Goal: Task Accomplishment & Management: Complete application form

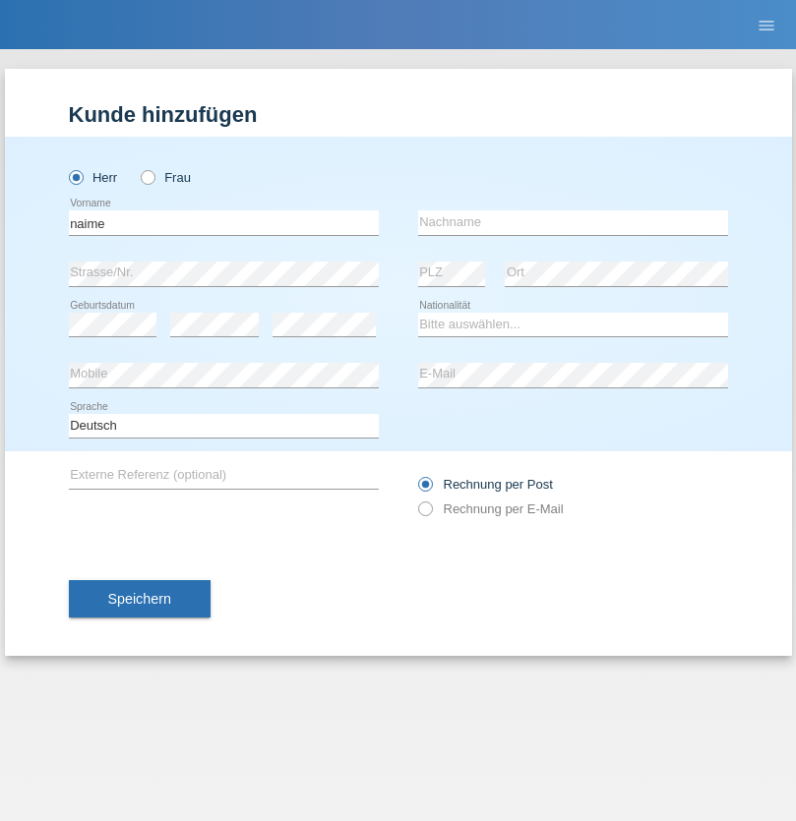
type input "naime"
click at [573, 222] on input "text" at bounding box center [573, 223] width 310 height 25
type input "llugiqi"
select select "CH"
radio input "true"
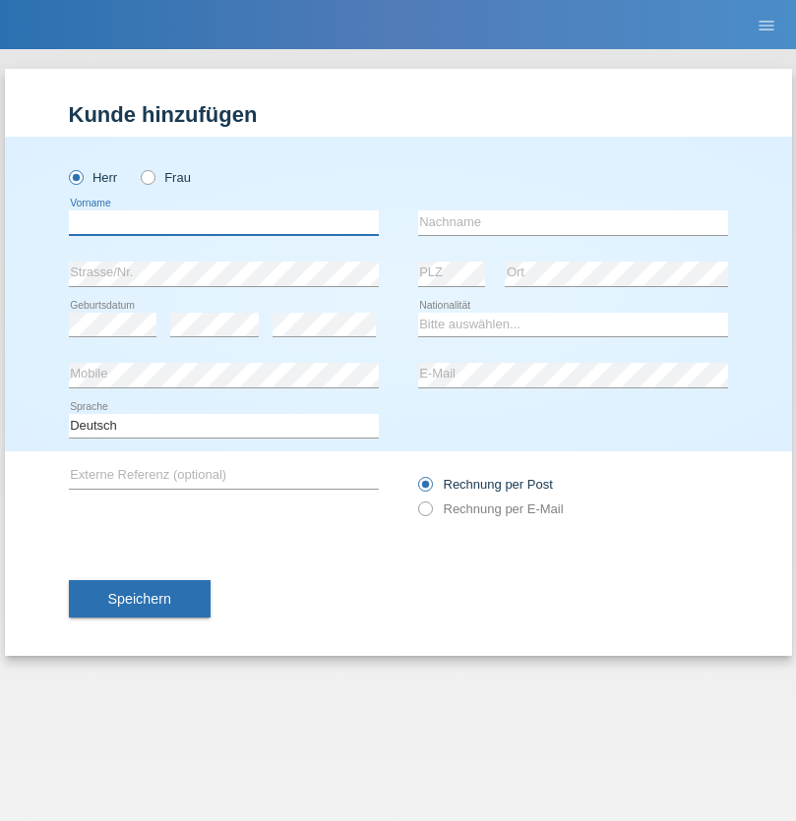
click at [223, 222] on input "text" at bounding box center [224, 223] width 310 height 25
type input "Shaban"
click at [573, 222] on input "text" at bounding box center [573, 223] width 310 height 25
type input "llugiqi"
select select "CH"
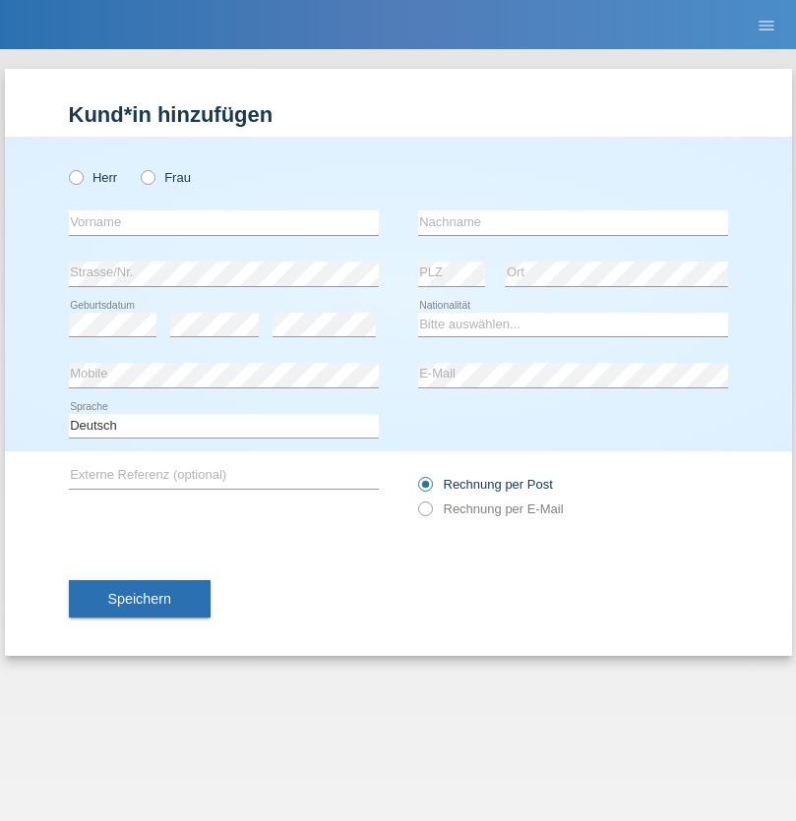
radio input "true"
click at [223, 222] on input "text" at bounding box center [224, 223] width 310 height 25
type input "Djordjevic"
click at [573, 222] on input "text" at bounding box center [573, 223] width 310 height 25
type input "Radosav"
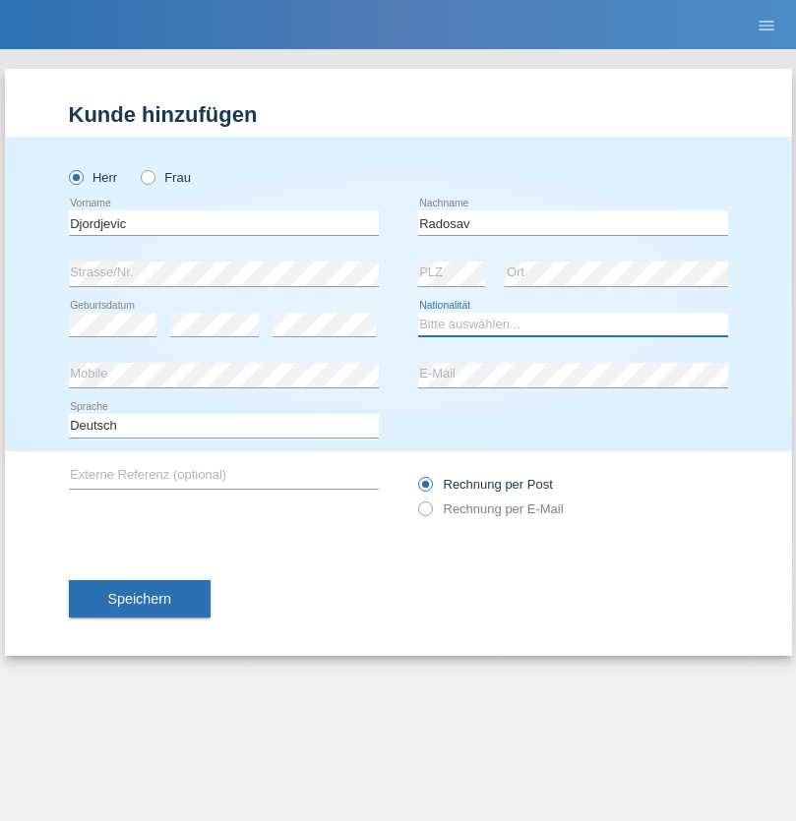
select select "RS"
select select "C"
select select "10"
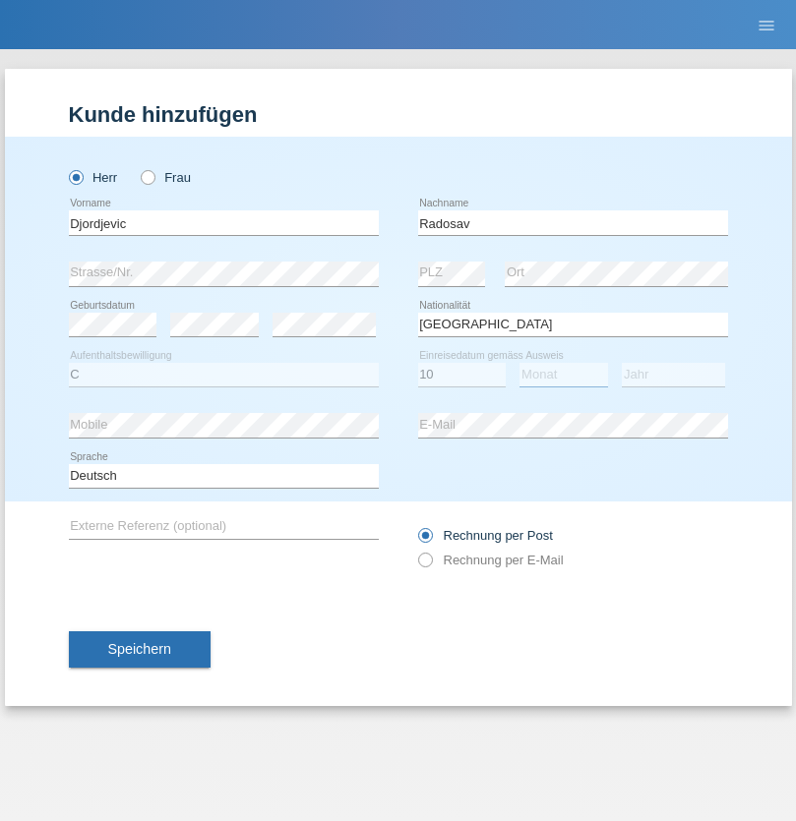
select select "03"
select select "1989"
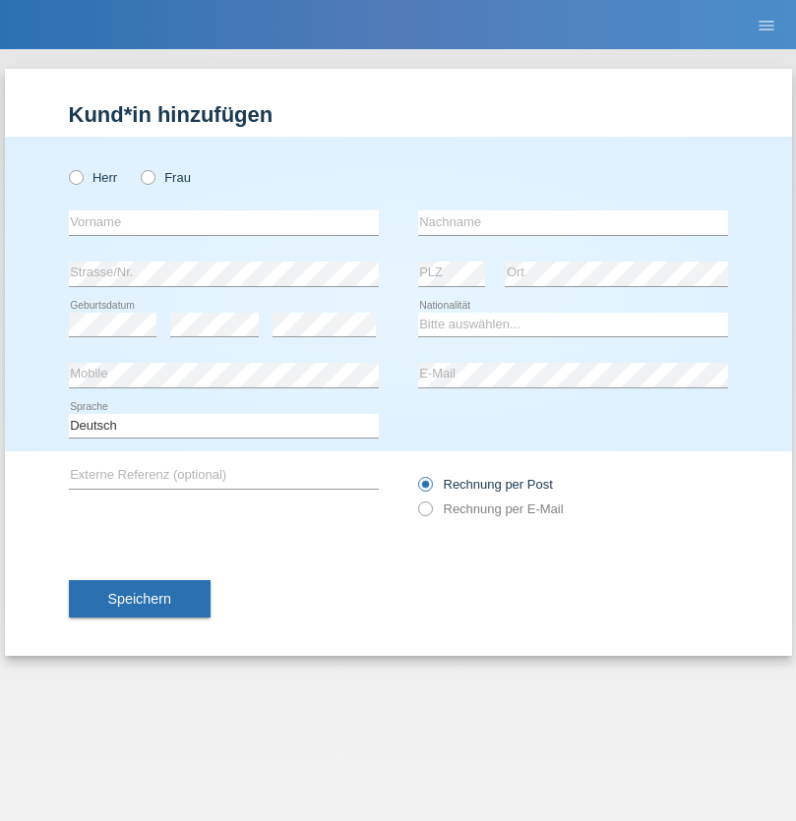
radio input "true"
click at [223, 222] on input "text" at bounding box center [224, 223] width 310 height 25
type input "[PERSON_NAME]"
click at [573, 222] on input "text" at bounding box center [573, 223] width 310 height 25
type input "Patera"
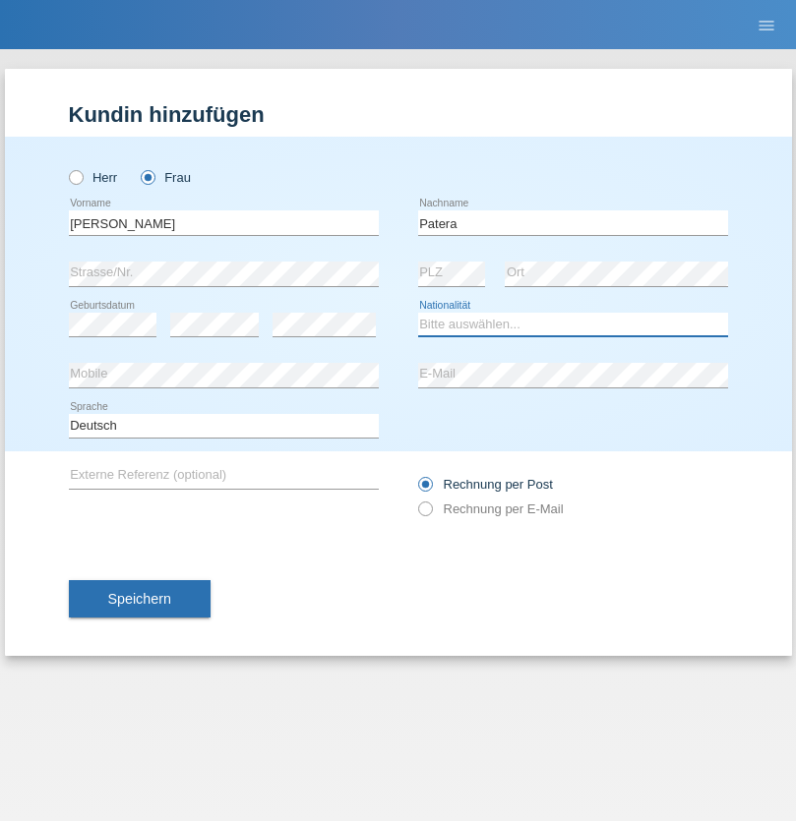
select select "CH"
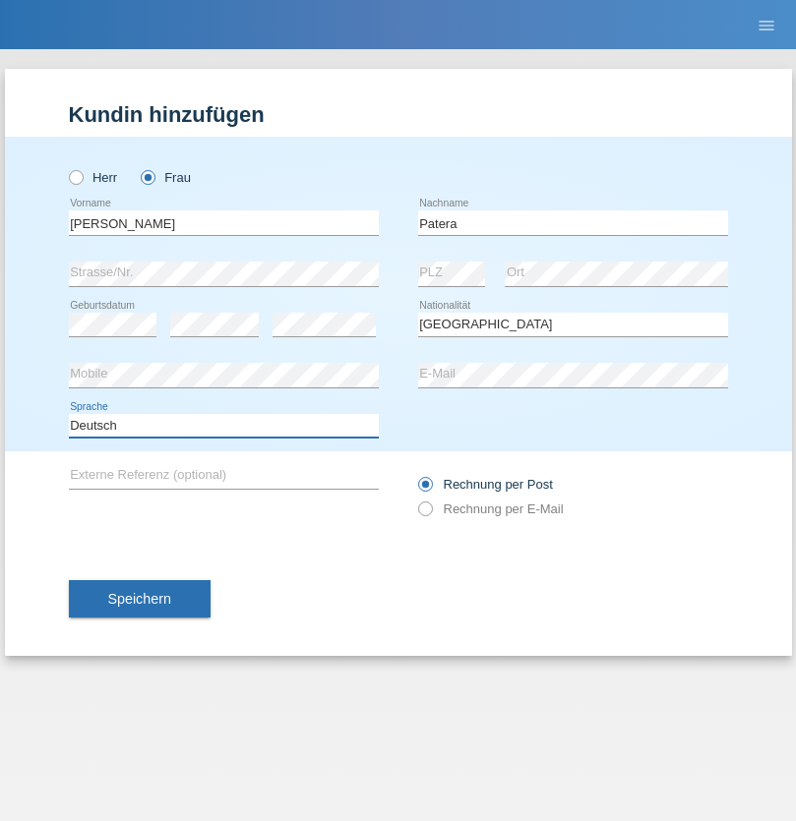
select select "en"
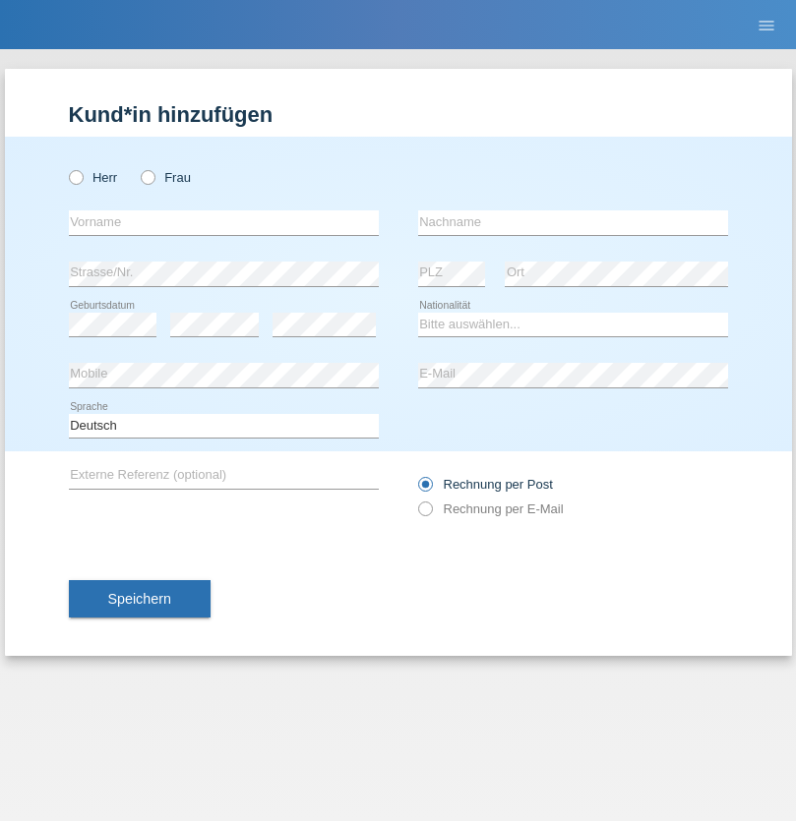
radio input "true"
click at [223, 222] on input "text" at bounding box center [224, 223] width 310 height 25
type input "[PERSON_NAME]"
click at [573, 222] on input "text" at bounding box center [573, 223] width 310 height 25
type input "Sakhi"
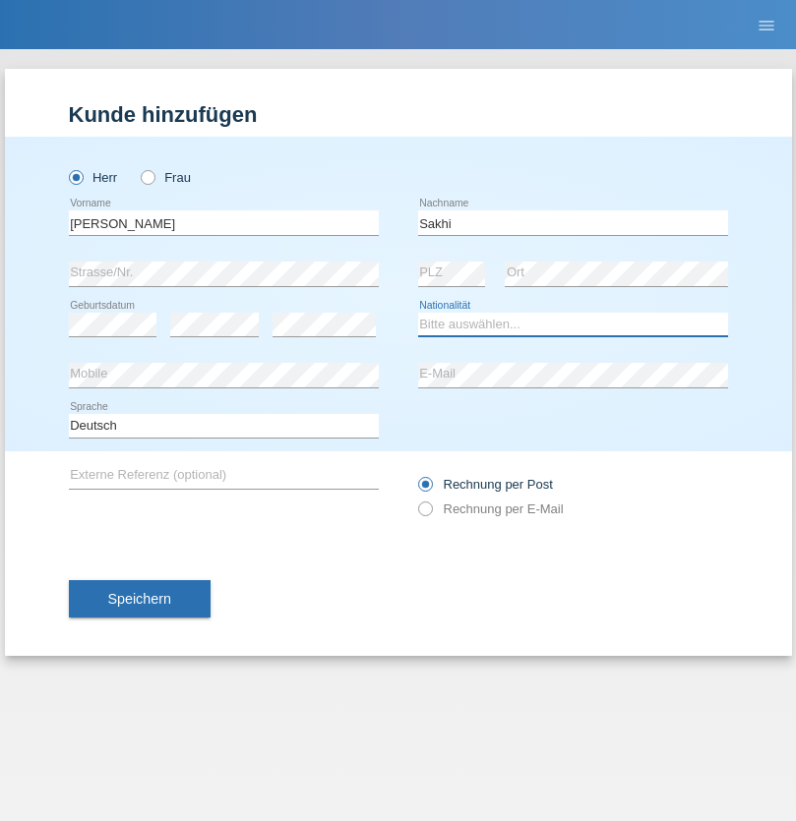
select select "IT"
select select "C"
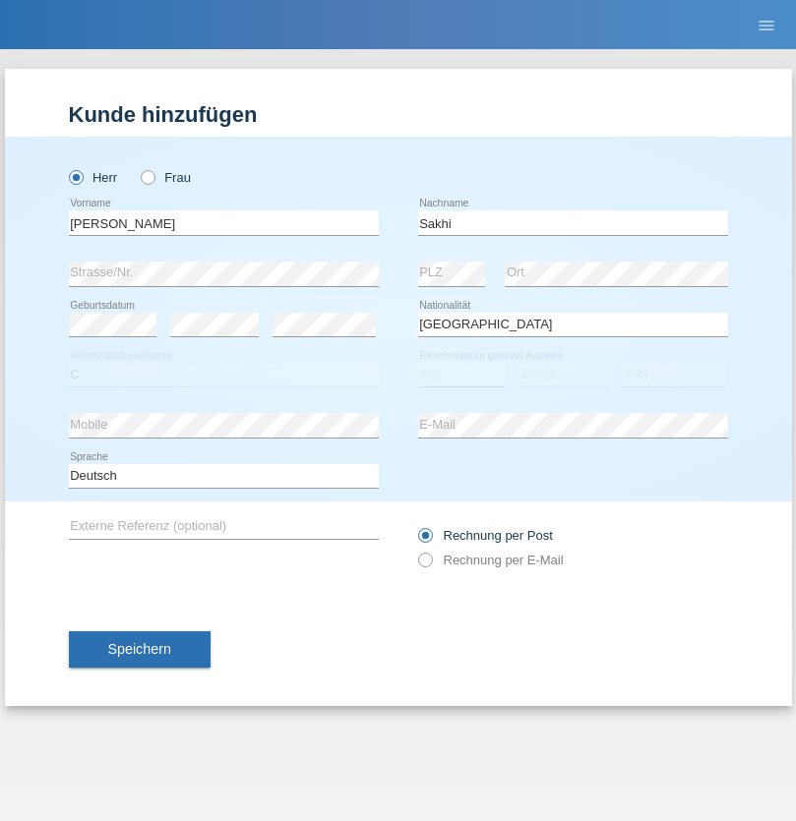
select select "24"
select select "10"
select select "2021"
